Goal: Navigation & Orientation: Find specific page/section

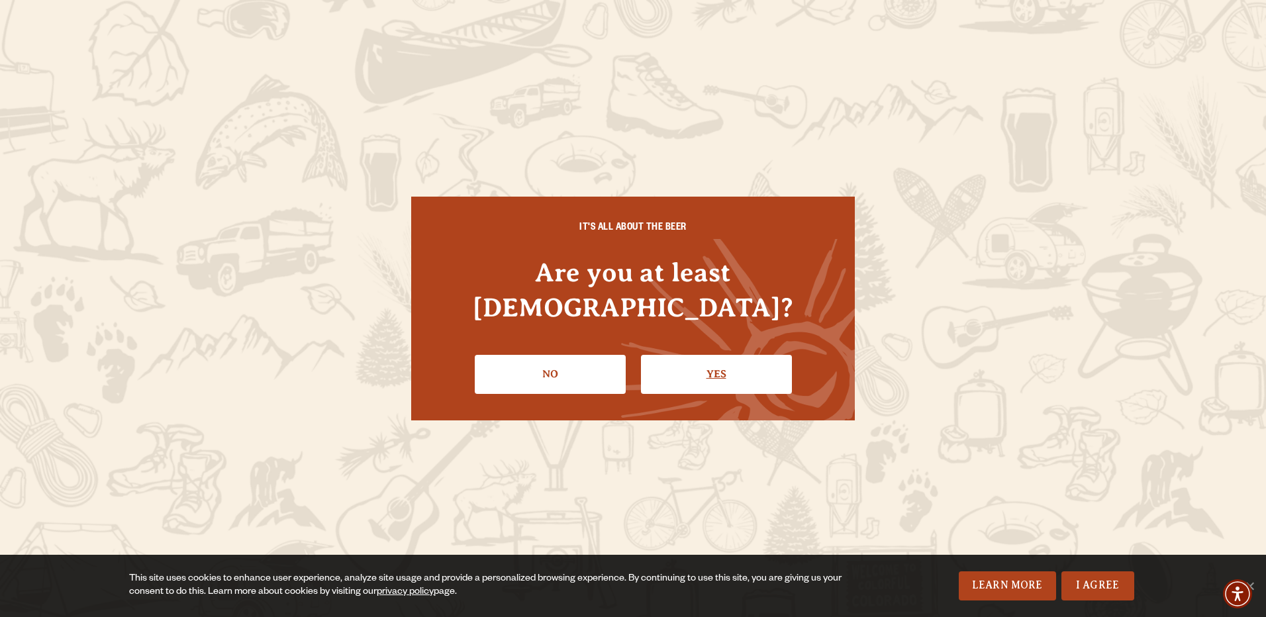
click at [725, 355] on link "Yes" at bounding box center [716, 374] width 151 height 38
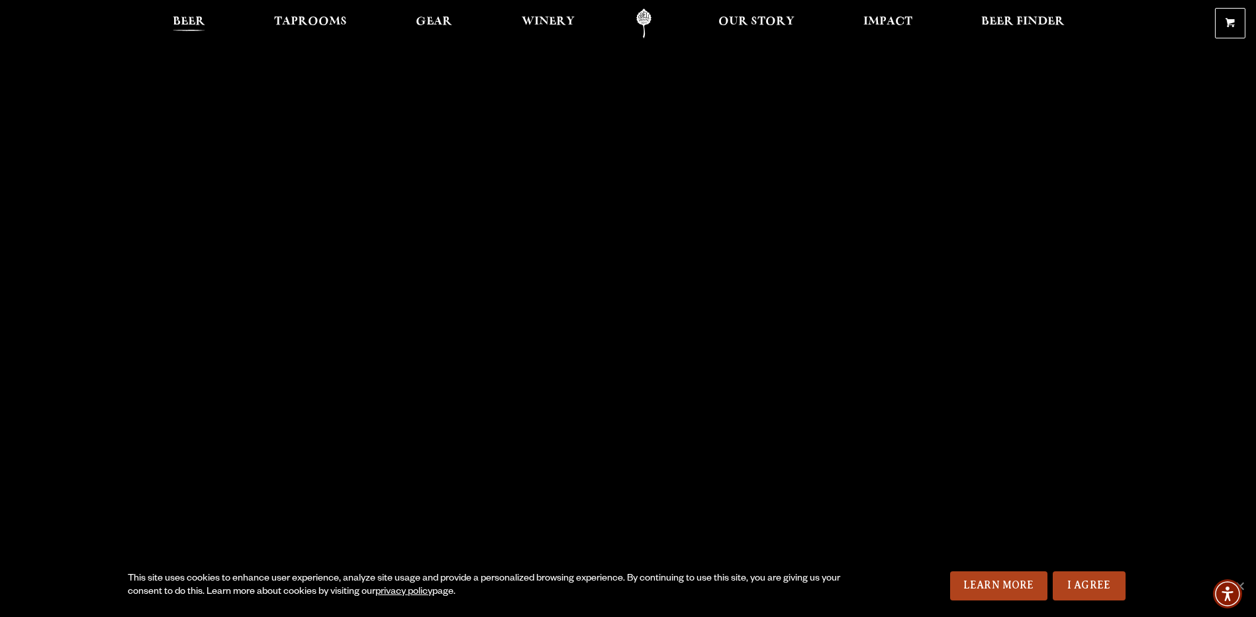
click at [176, 21] on span "Beer" at bounding box center [189, 22] width 32 height 11
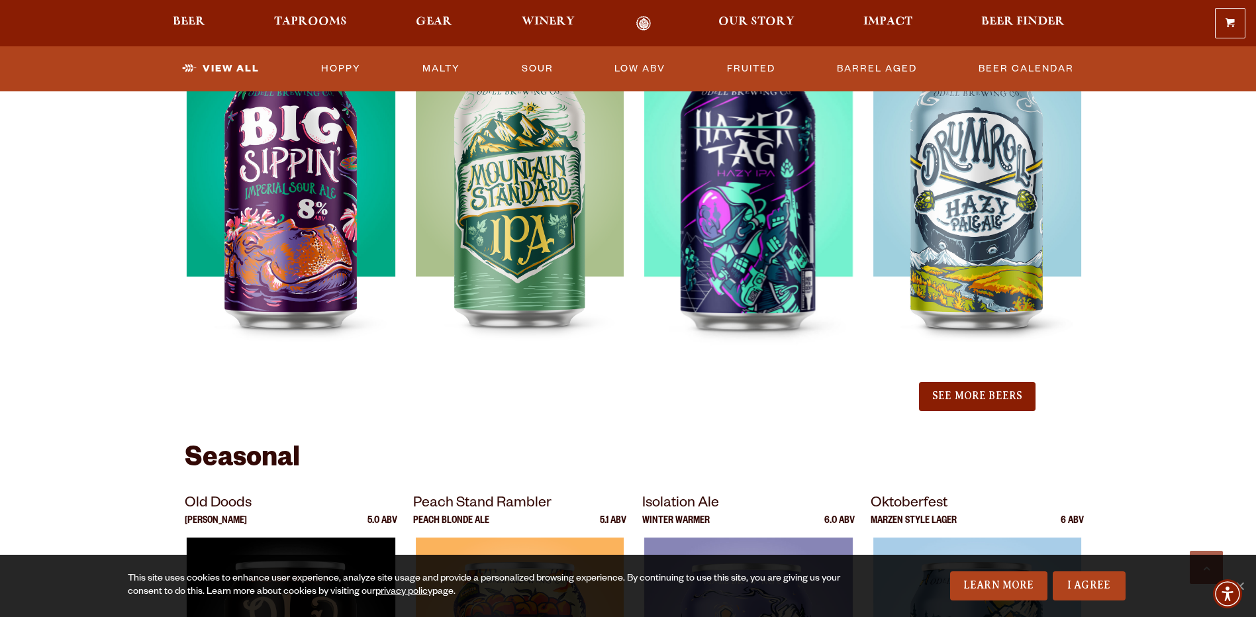
scroll to position [1391, 0]
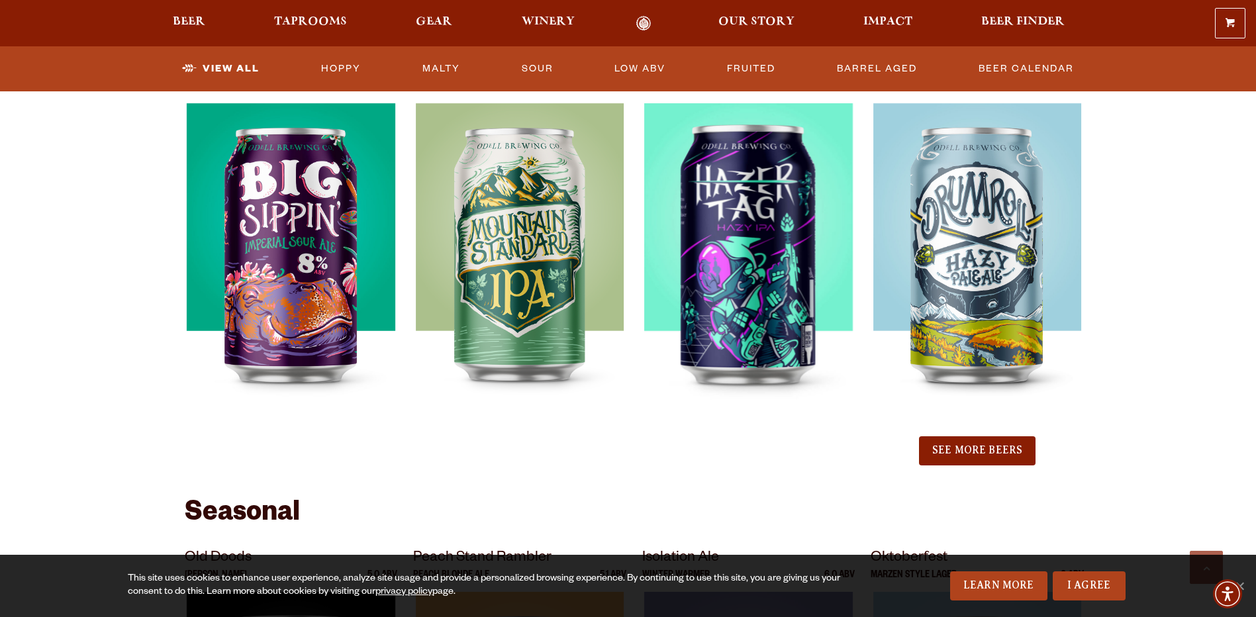
drag, startPoint x: 962, startPoint y: 450, endPoint x: 948, endPoint y: 449, distance: 14.0
click at [948, 449] on button "See More Beers" at bounding box center [977, 450] width 117 height 29
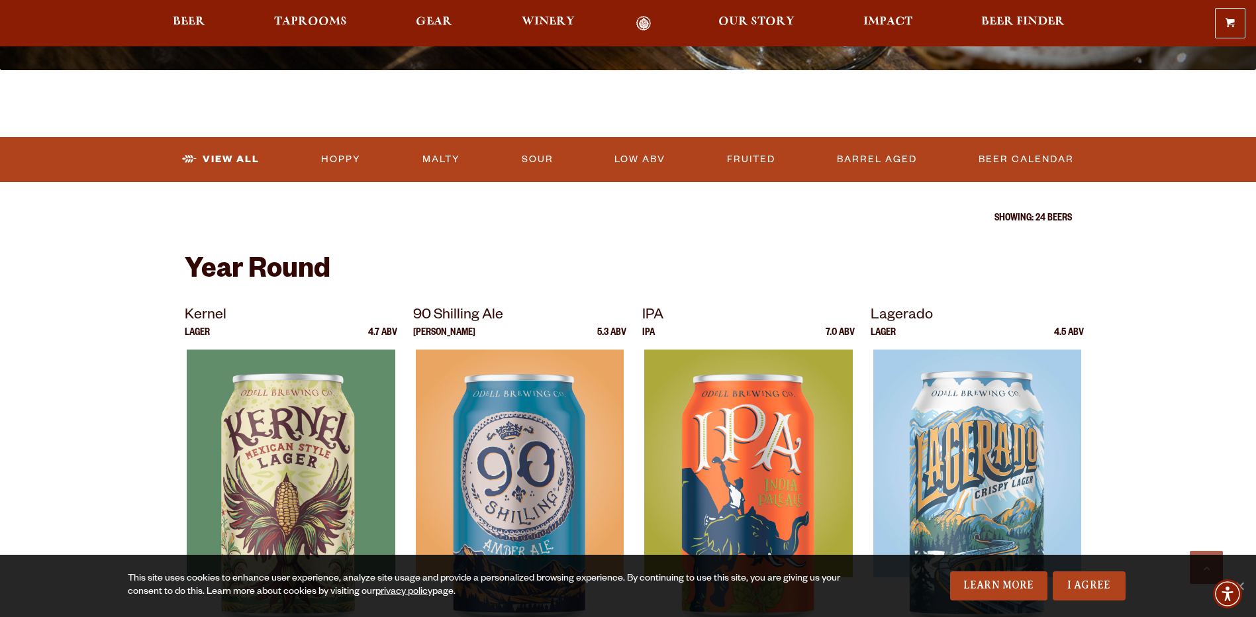
scroll to position [331, 0]
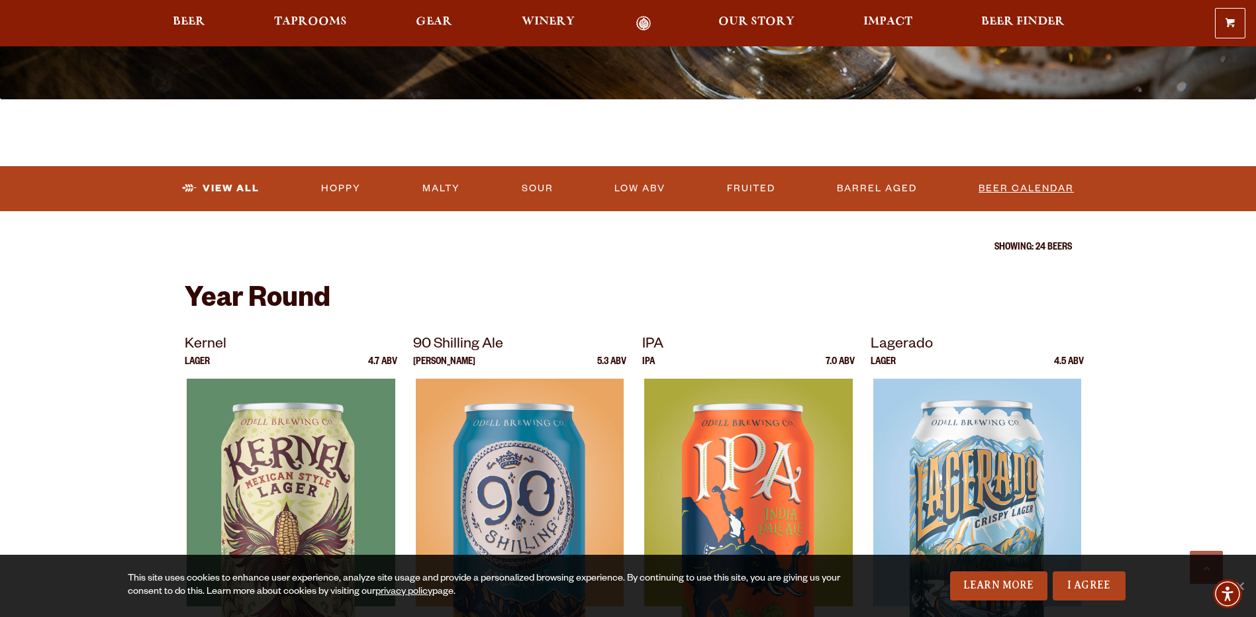
click at [1037, 193] on link "Beer Calendar" at bounding box center [1027, 189] width 106 height 30
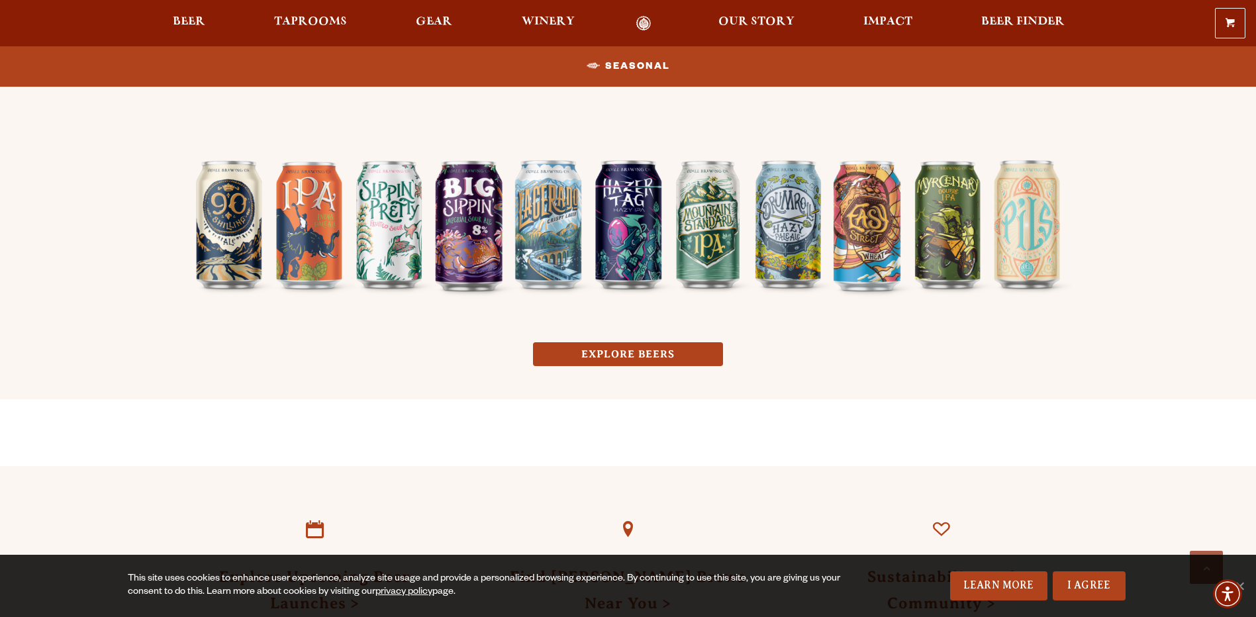
scroll to position [1192, 0]
